Goal: Navigation & Orientation: Find specific page/section

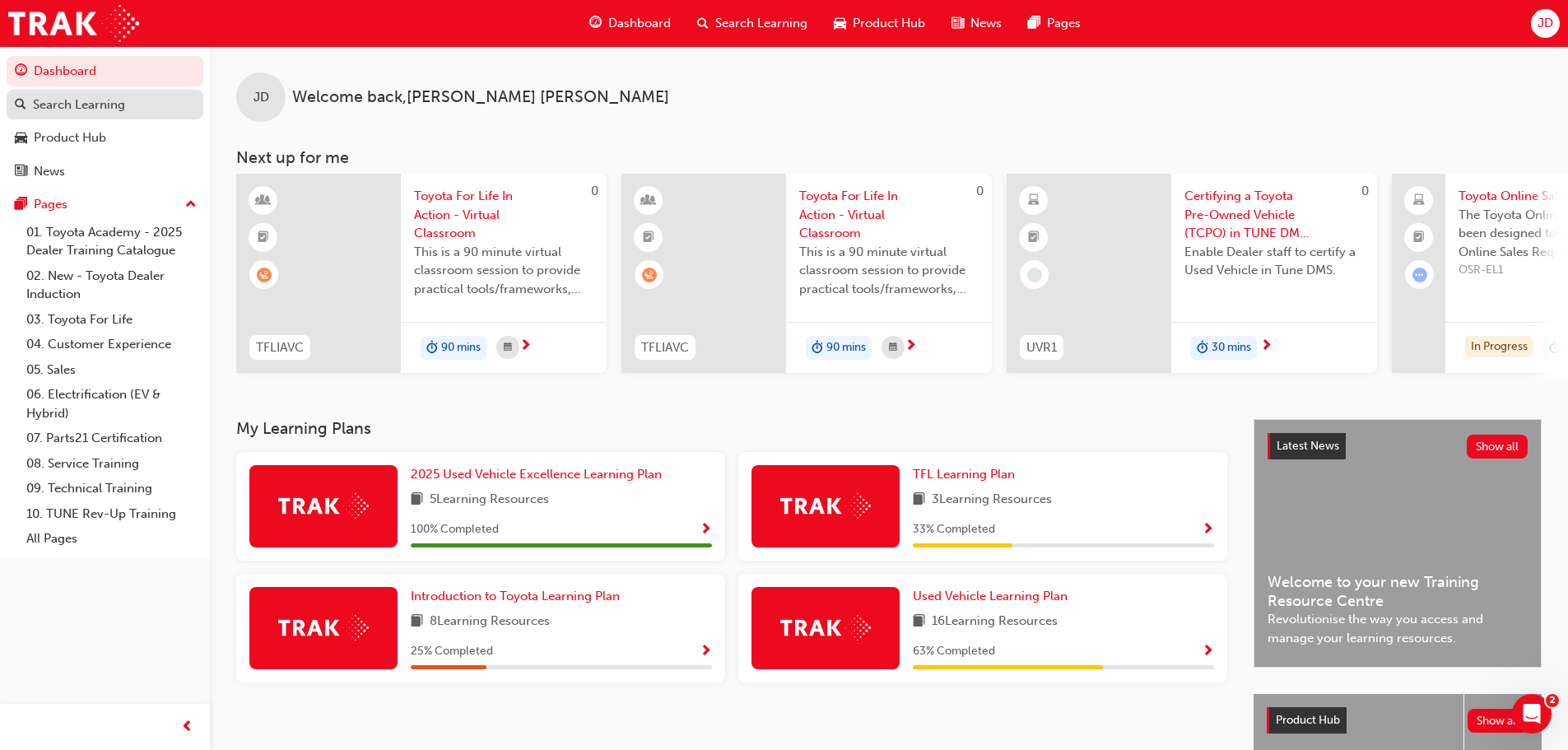
click at [149, 107] on div "Search Learning" at bounding box center [104, 104] width 180 height 20
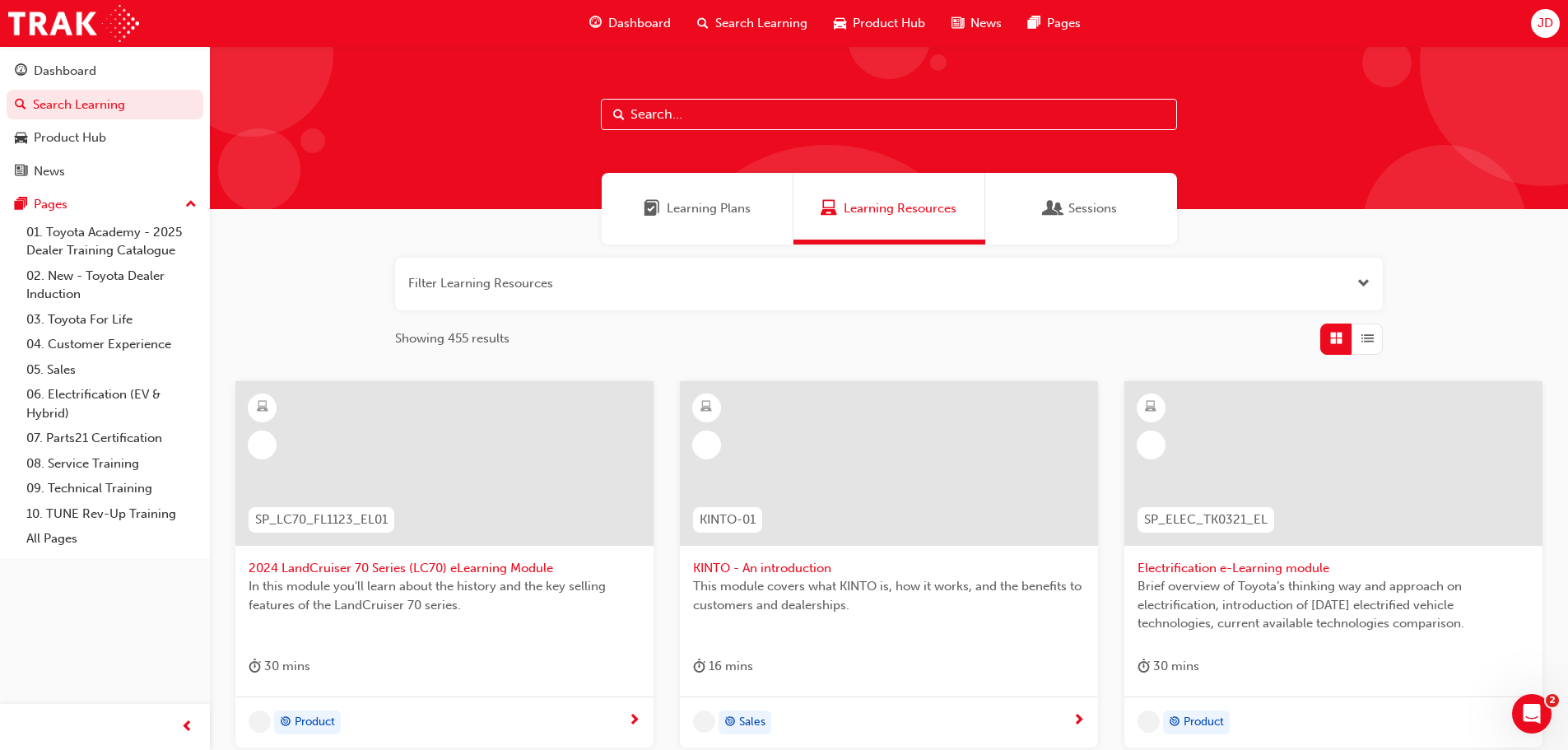
click at [715, 222] on div "Learning Plans" at bounding box center [697, 209] width 191 height 71
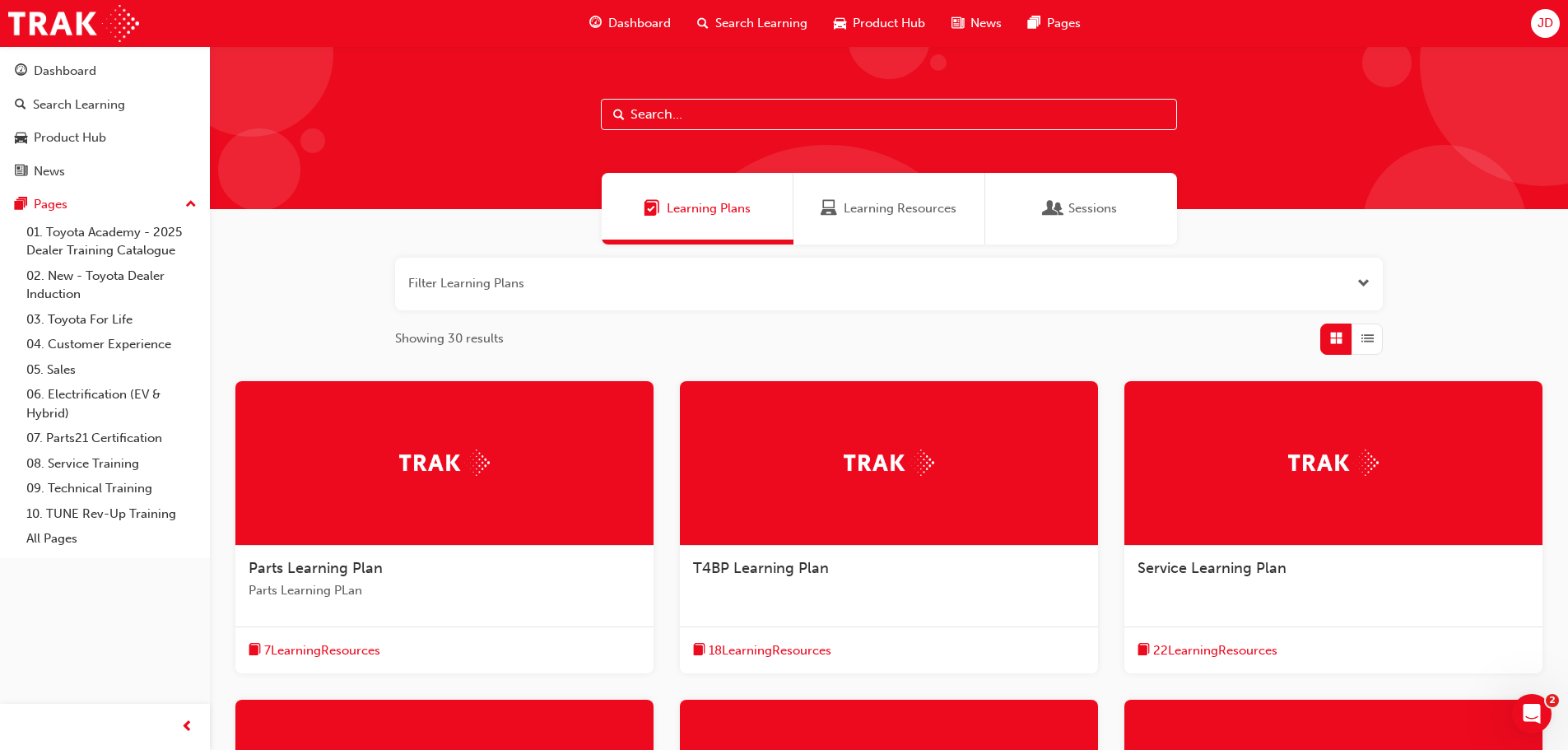
click at [921, 190] on div "Learning Resources" at bounding box center [888, 209] width 191 height 71
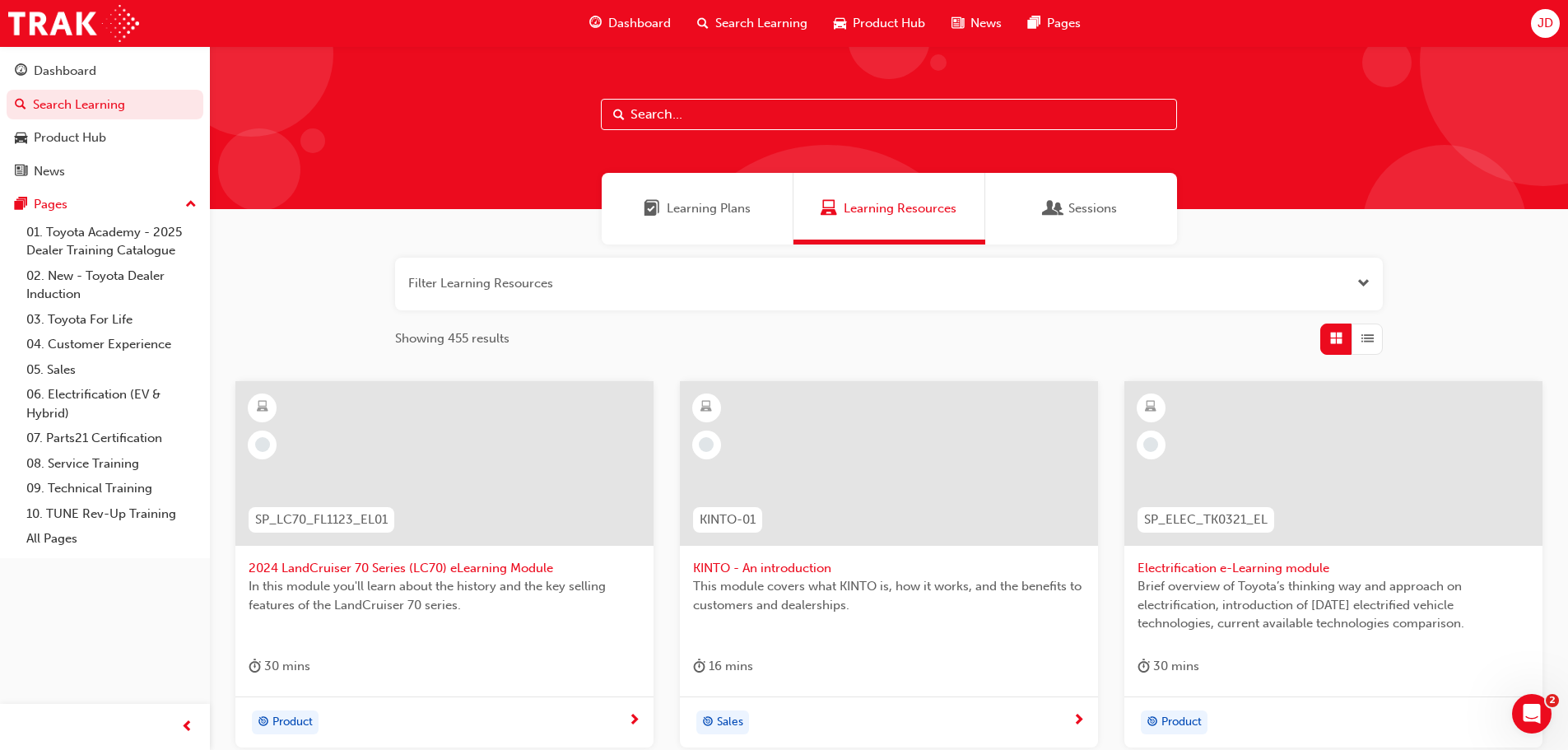
click at [870, 23] on span "Product Hub" at bounding box center [888, 23] width 72 height 19
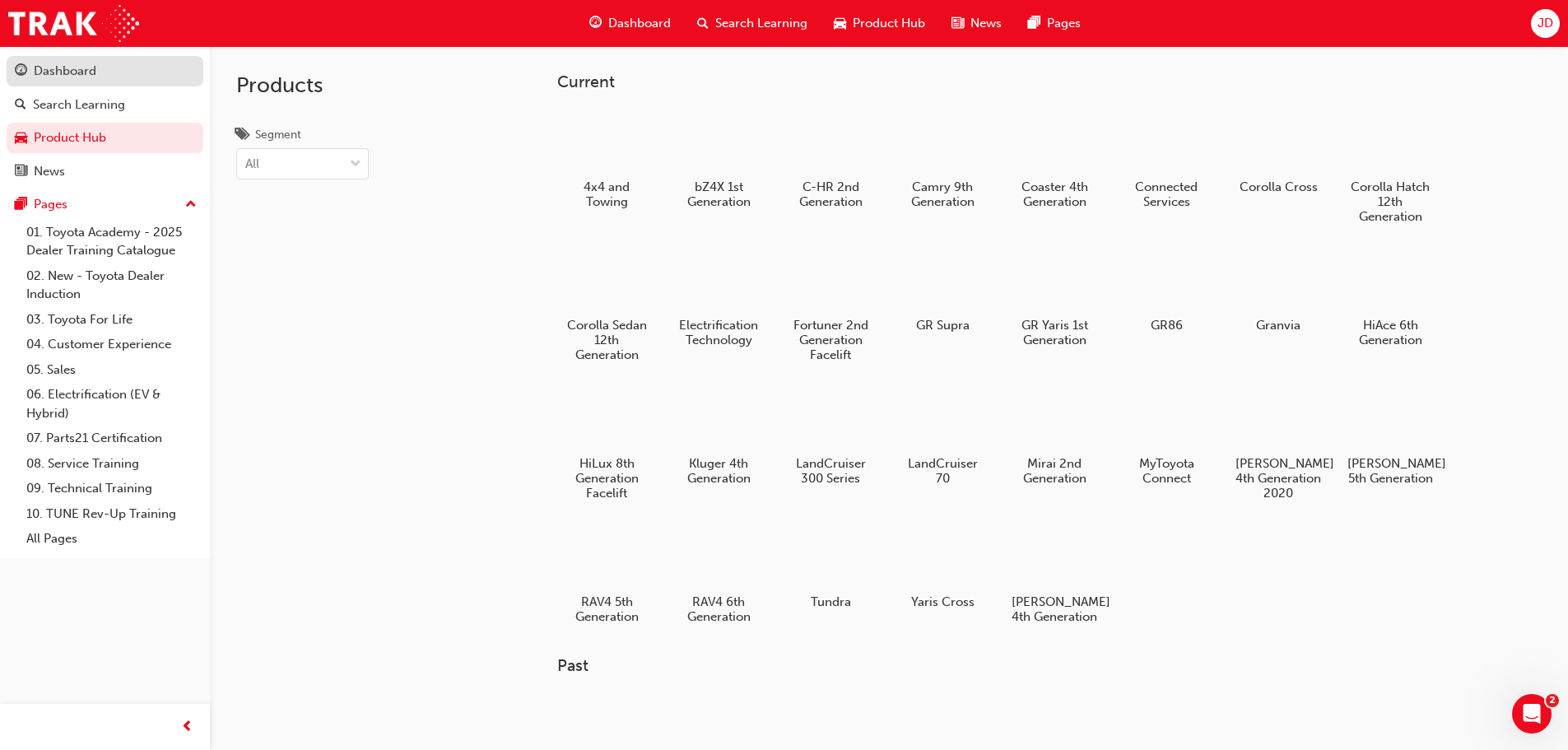
click at [74, 70] on div "Dashboard" at bounding box center [65, 71] width 62 height 19
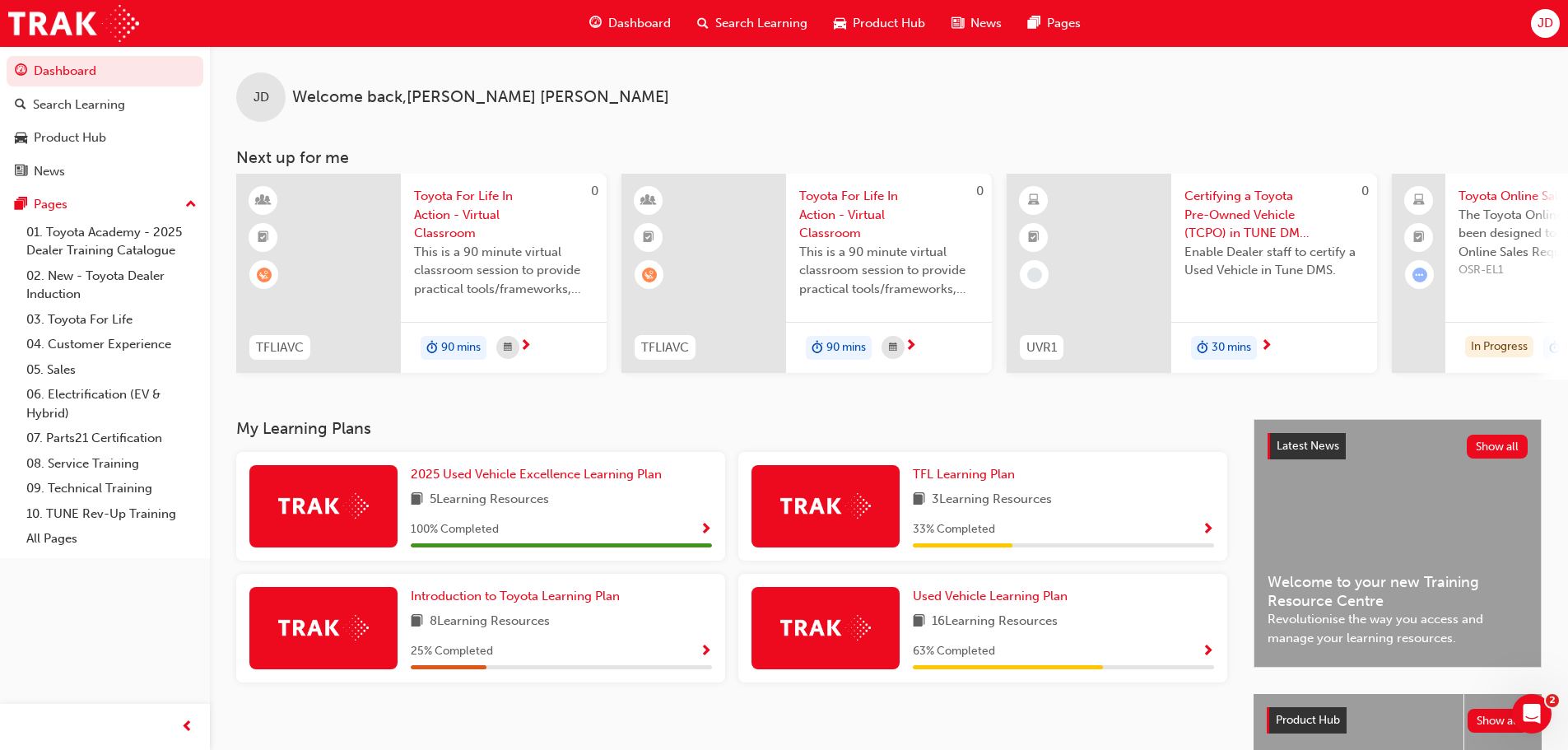
click at [1312, 386] on div "JD Welcome back , Jackson Dowd Next up for me 0 TFLIAVC Toyota For Life In Acti…" at bounding box center [888, 232] width 1358 height 373
